Goal: Find specific page/section: Find specific page/section

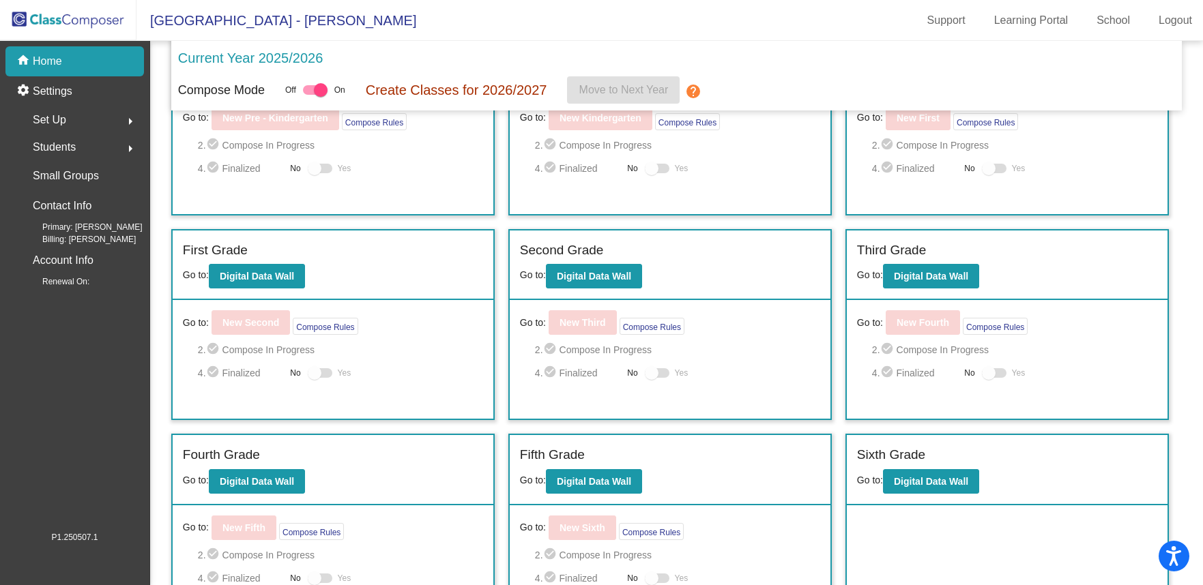
scroll to position [117, 0]
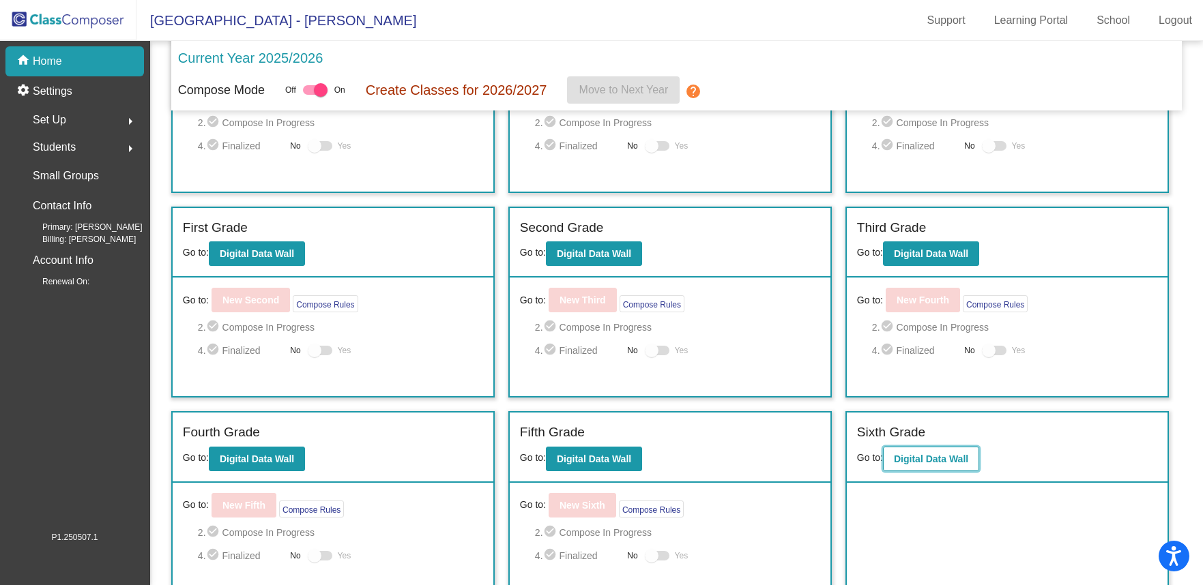
click at [935, 454] on b "Digital Data Wall" at bounding box center [931, 459] width 74 height 11
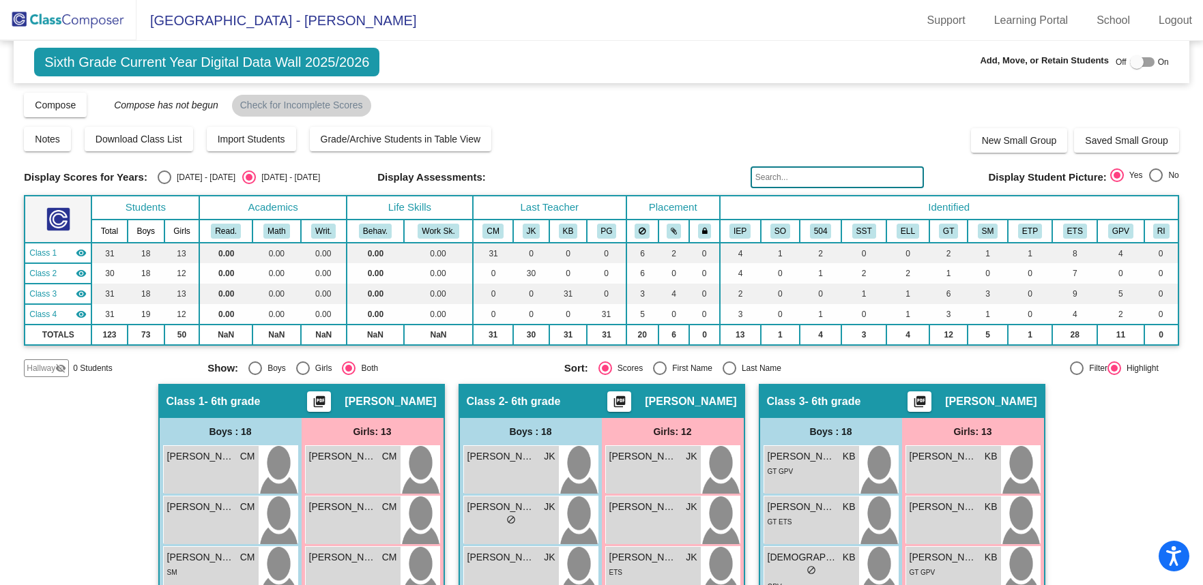
click at [72, 27] on img at bounding box center [68, 20] width 136 height 40
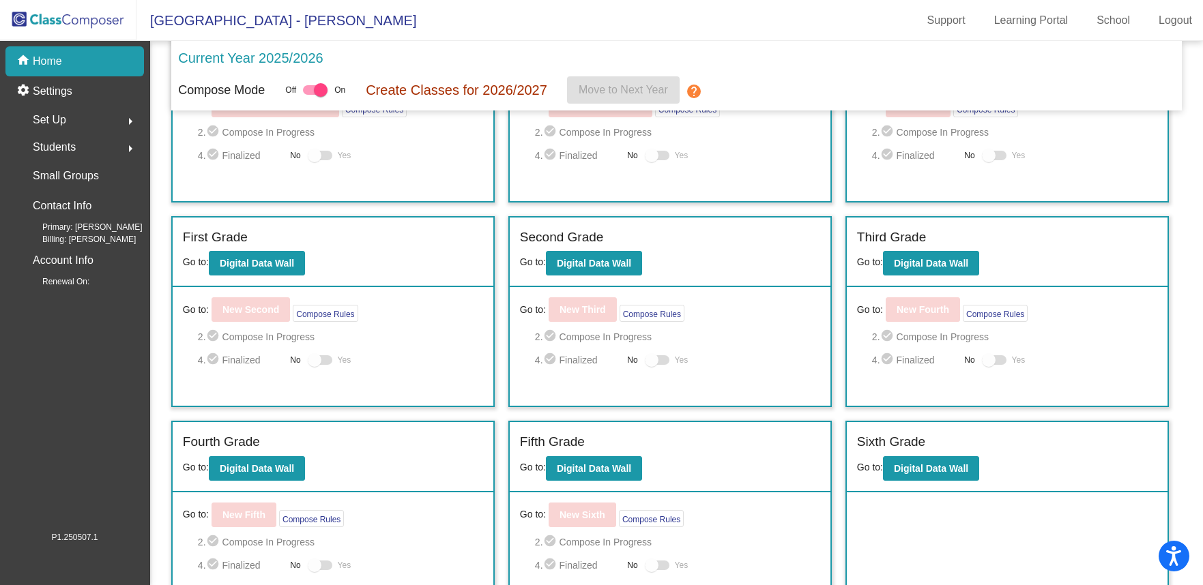
scroll to position [127, 0]
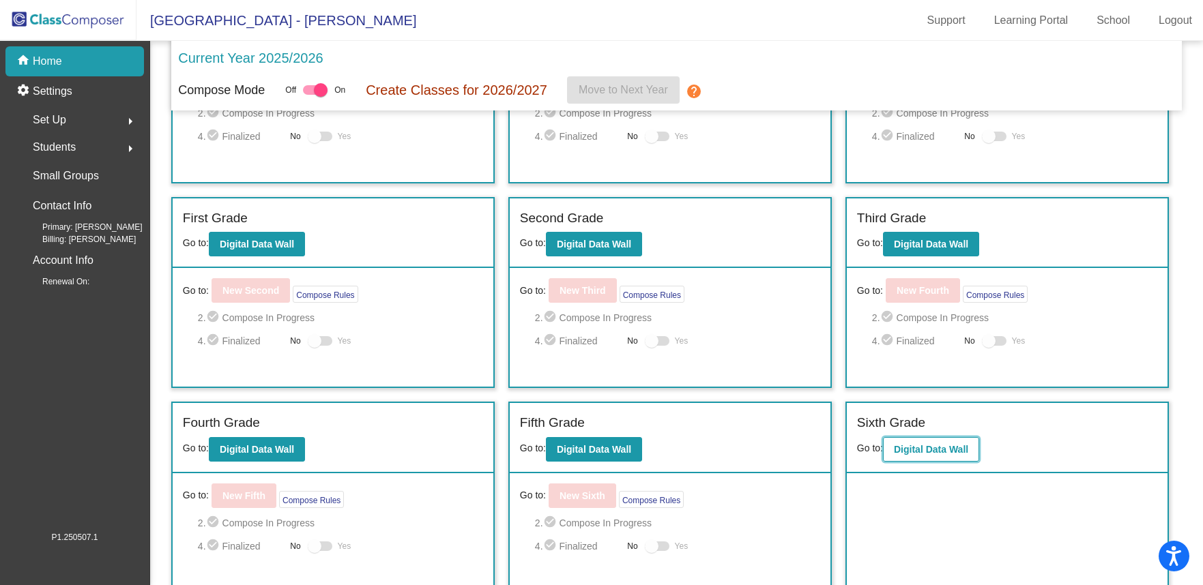
click at [946, 442] on button "Digital Data Wall" at bounding box center [931, 449] width 96 height 25
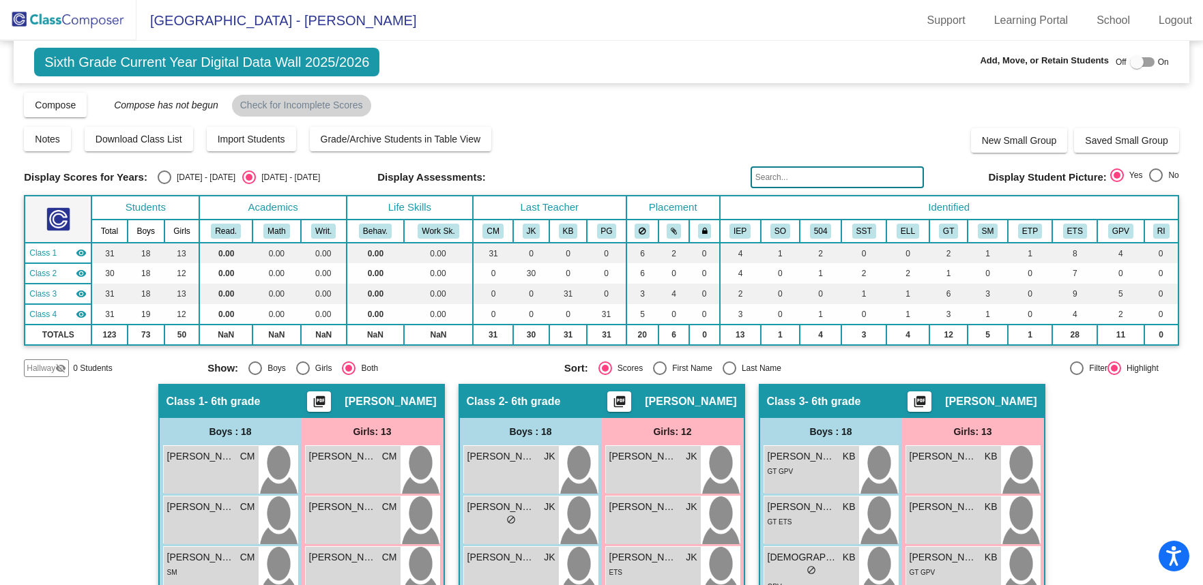
click at [160, 177] on div "Select an option" at bounding box center [165, 178] width 14 height 14
click at [164, 184] on input "[DATE] - [DATE]" at bounding box center [164, 184] width 1 height 1
radio input "true"
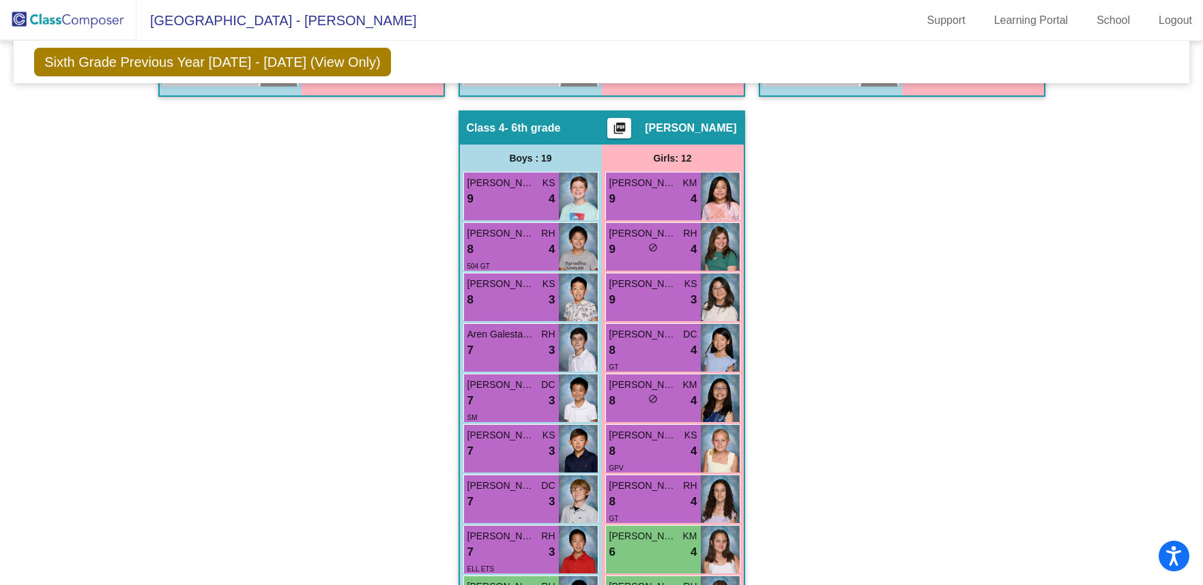
scroll to position [1243, 0]
